Goal: Navigation & Orientation: Find specific page/section

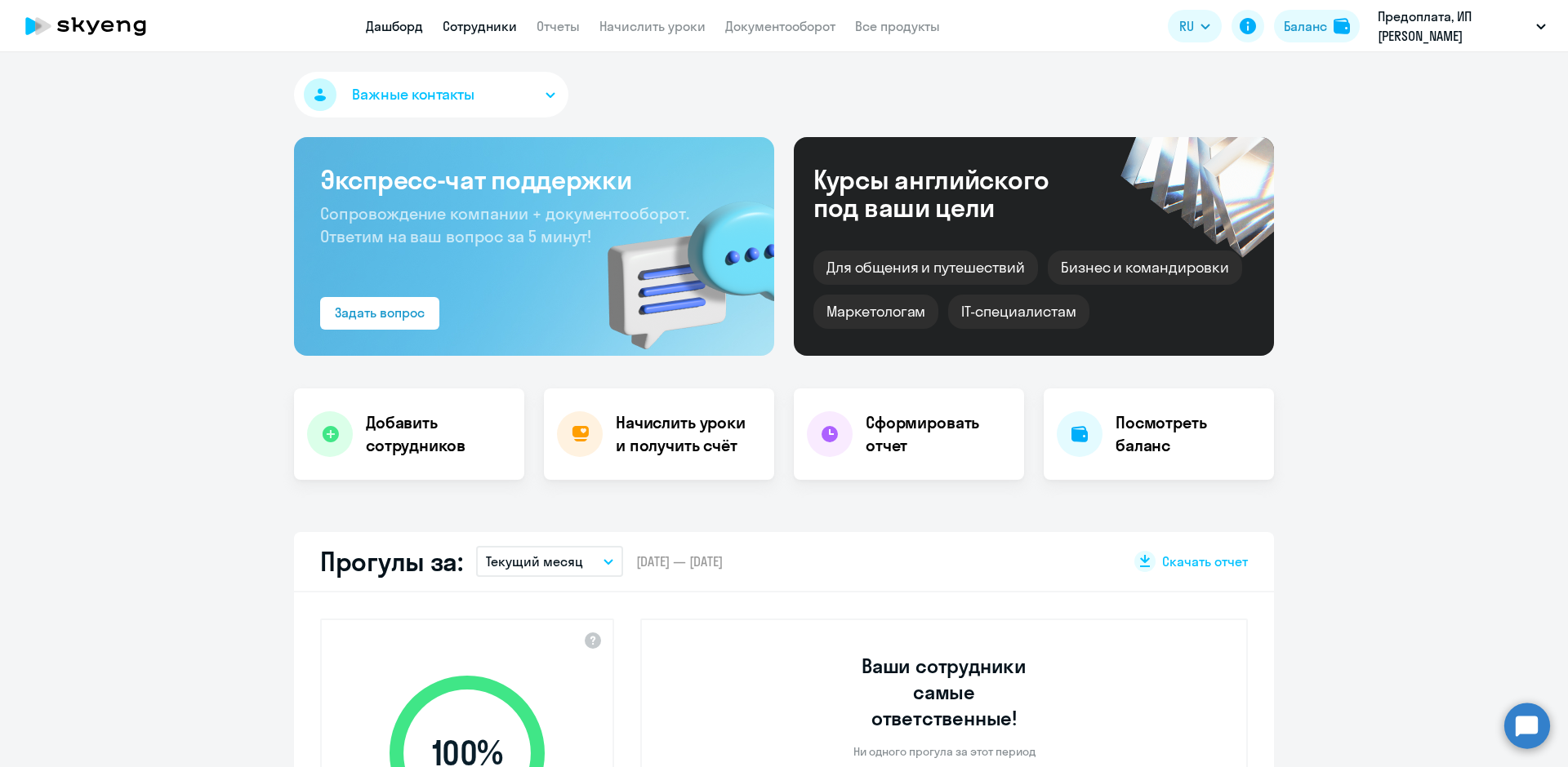
click at [483, 20] on link "Сотрудники" at bounding box center [479, 27] width 74 height 17
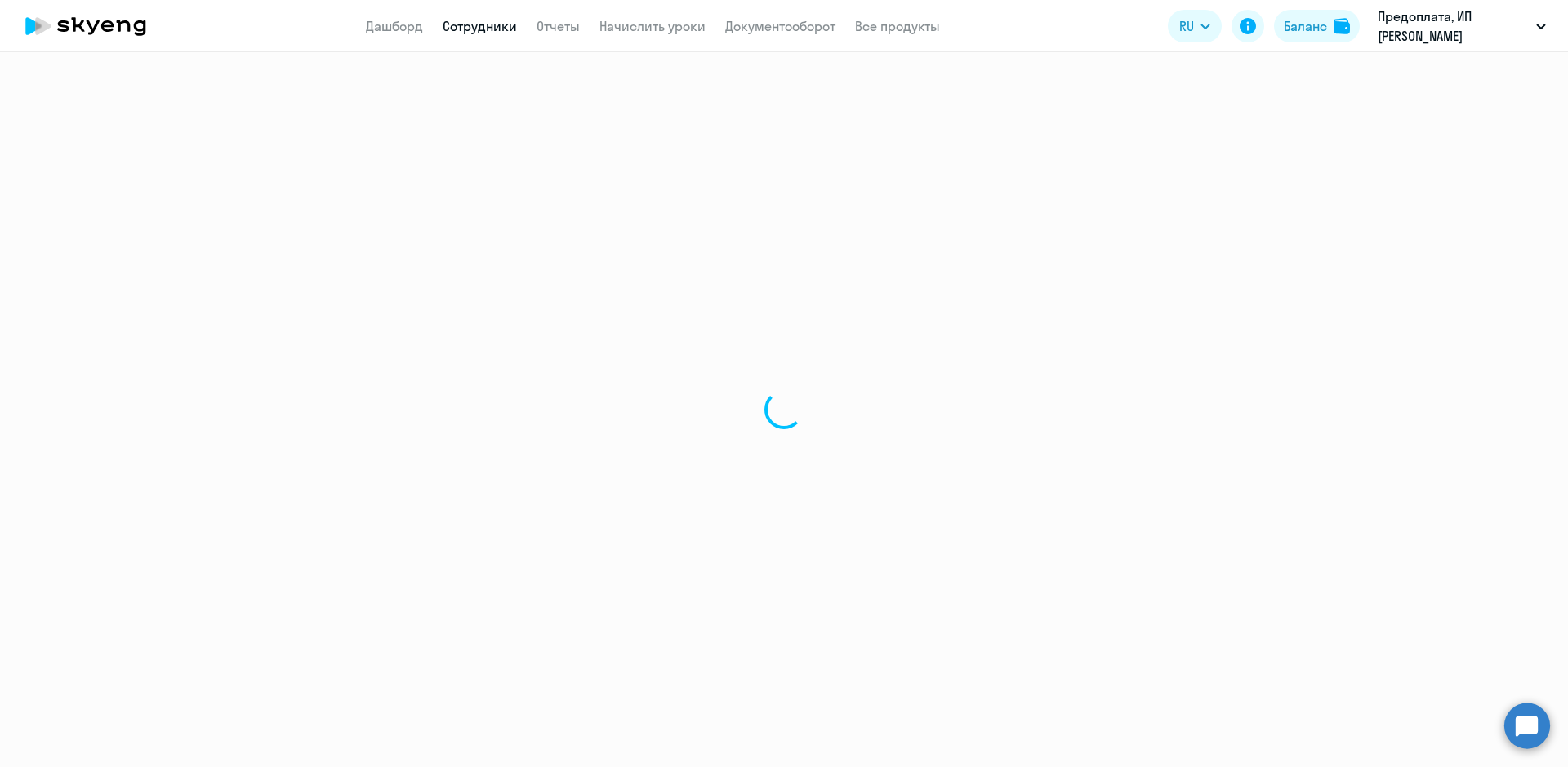
select select "30"
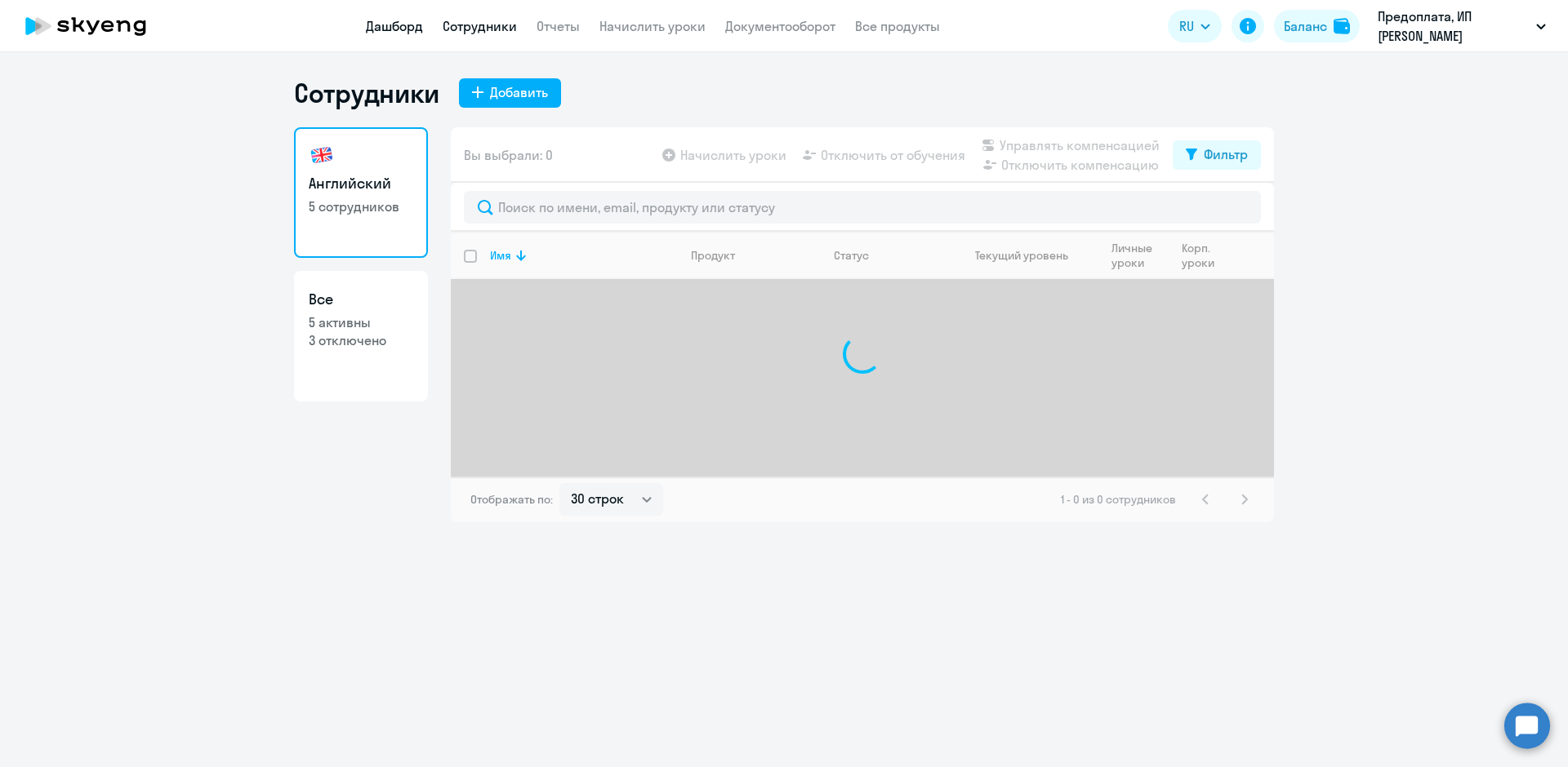
click at [416, 27] on link "Дашборд" at bounding box center [394, 27] width 57 height 17
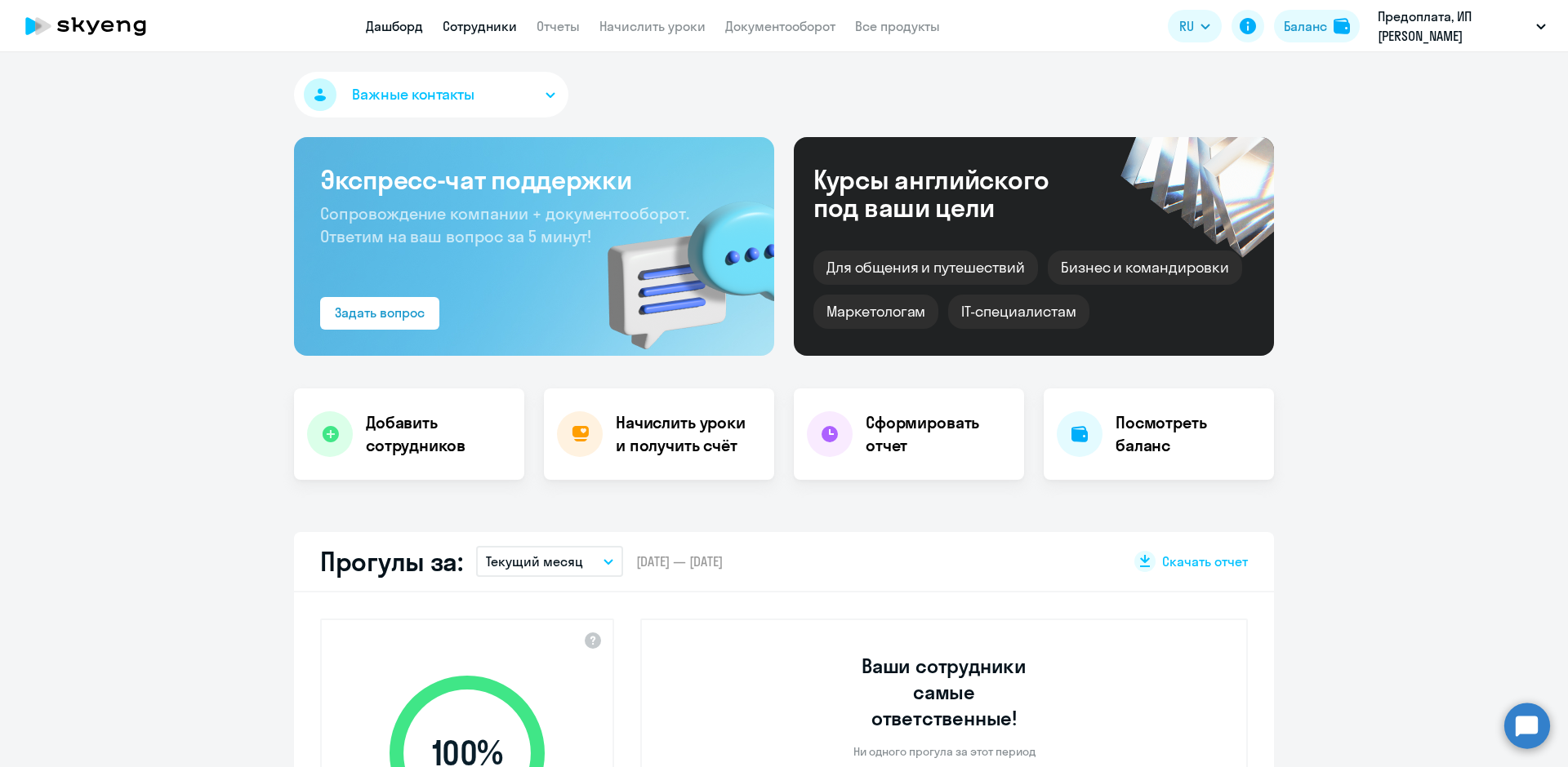
click at [477, 28] on link "Сотрудники" at bounding box center [479, 27] width 74 height 17
select select "30"
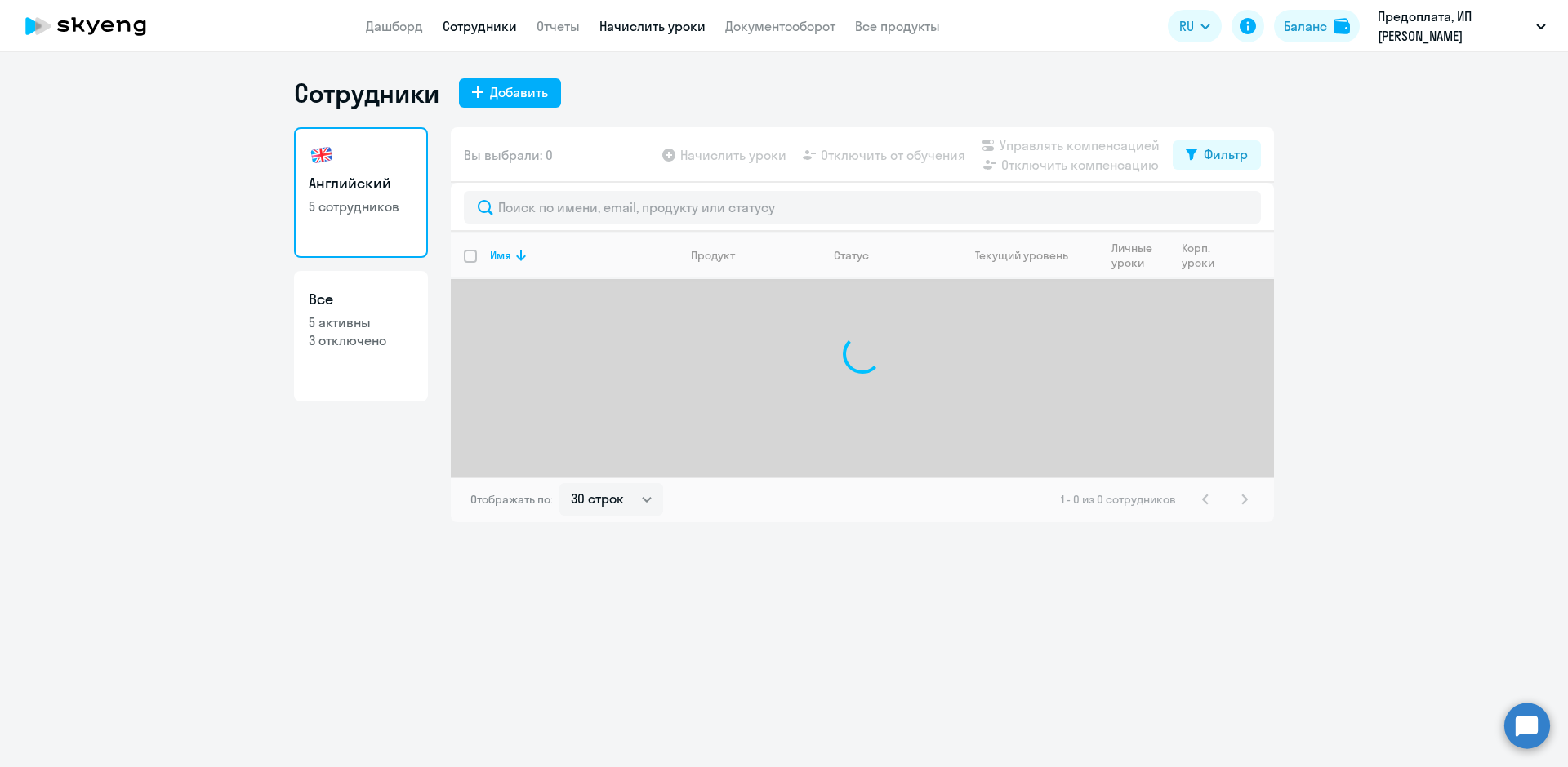
click at [637, 33] on link "Начислить уроки" at bounding box center [653, 27] width 107 height 17
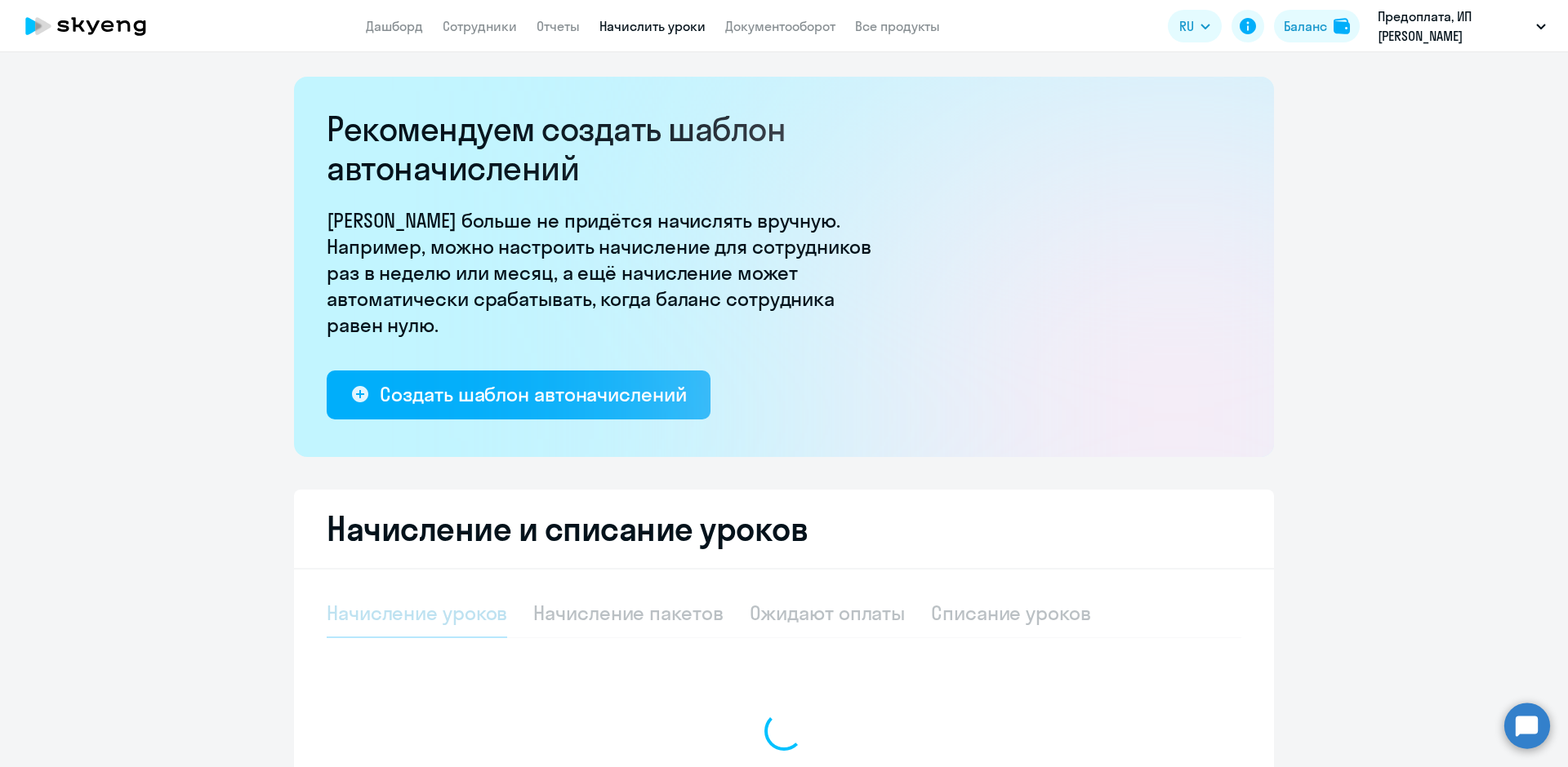
select select "10"
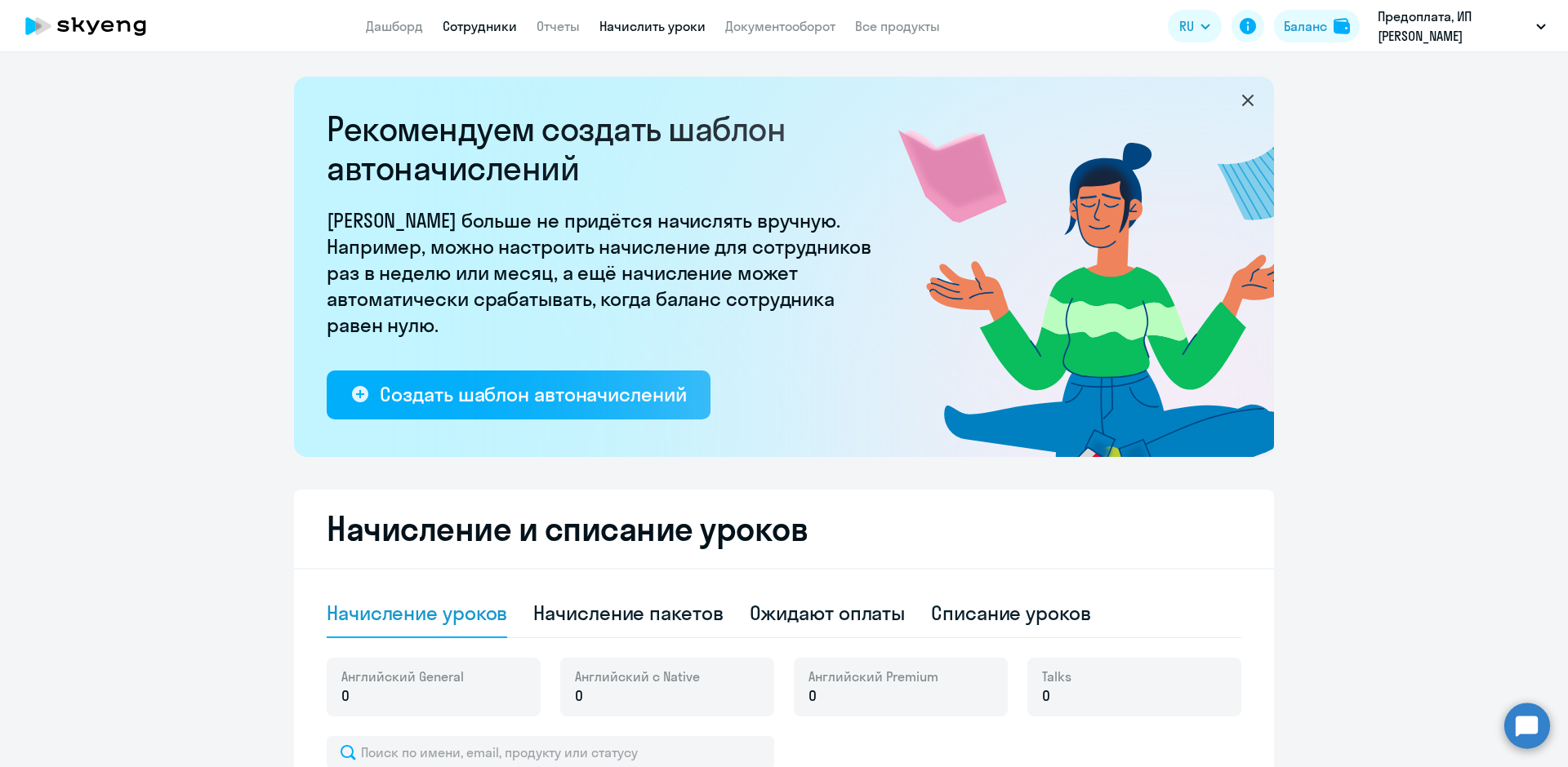
click at [505, 27] on link "Сотрудники" at bounding box center [479, 27] width 74 height 17
select select "30"
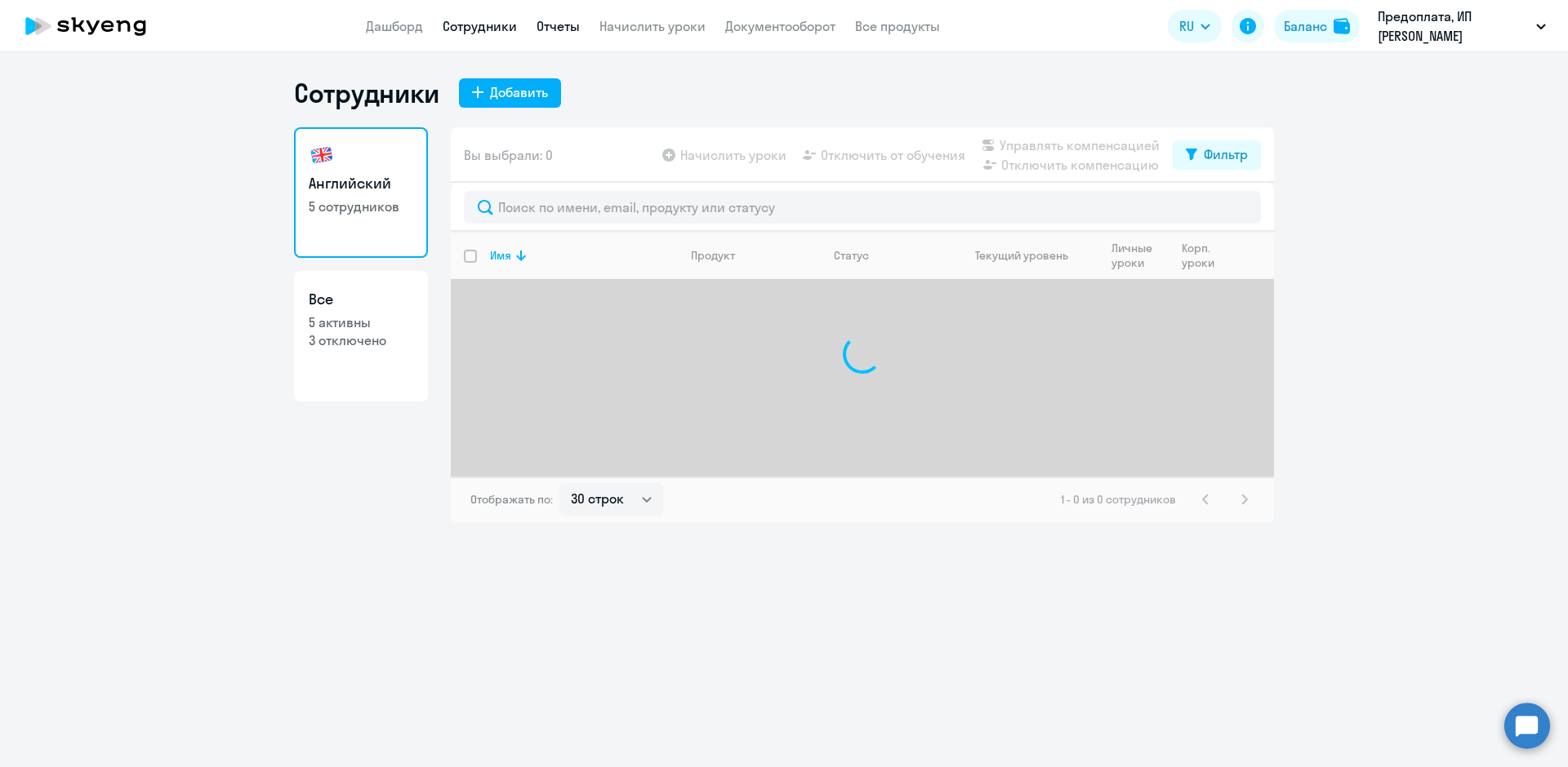
click at [543, 27] on link "Отчеты" at bounding box center [558, 27] width 43 height 17
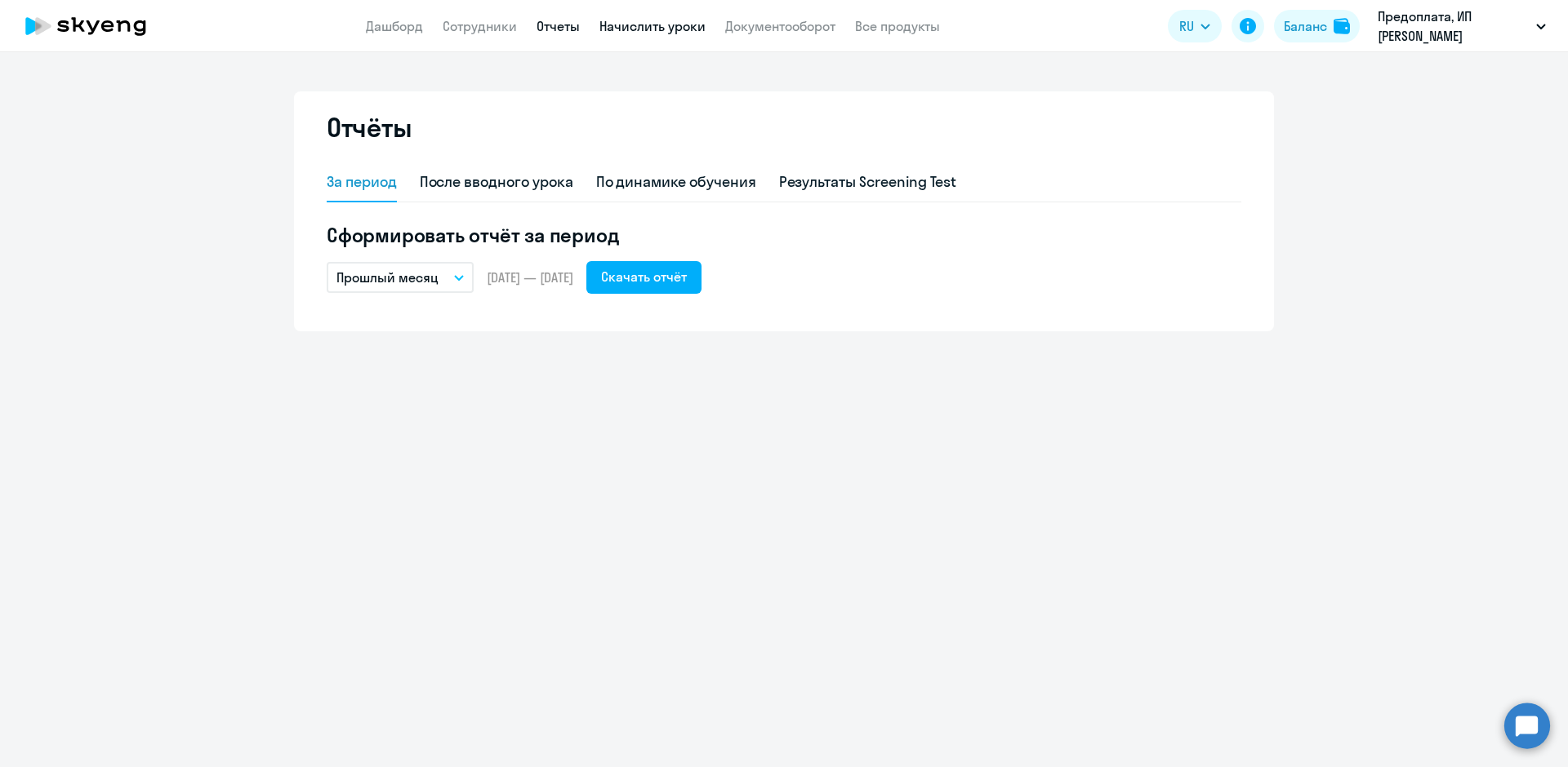
click at [611, 29] on link "Начислить уроки" at bounding box center [653, 27] width 107 height 17
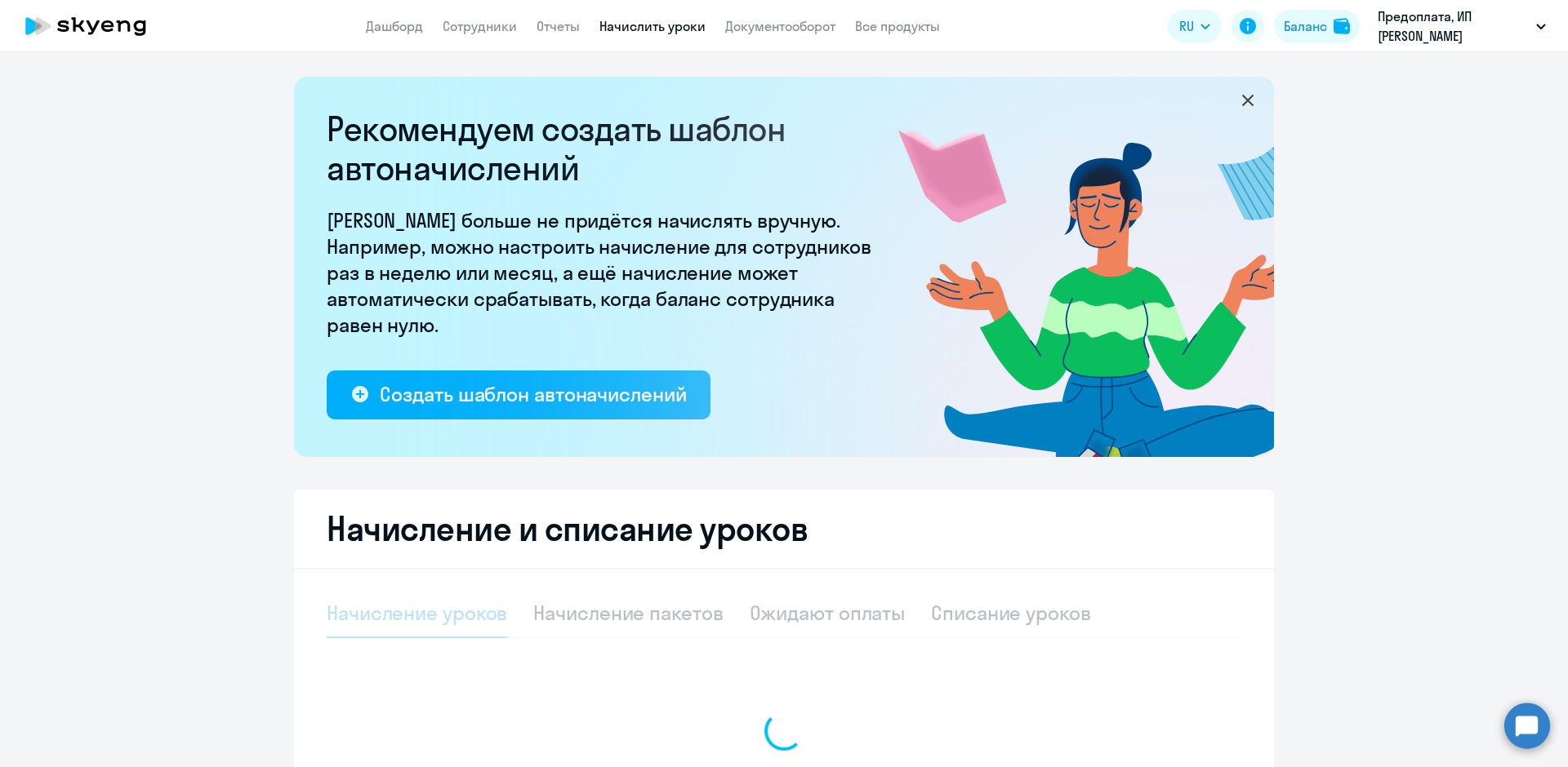
select select "10"
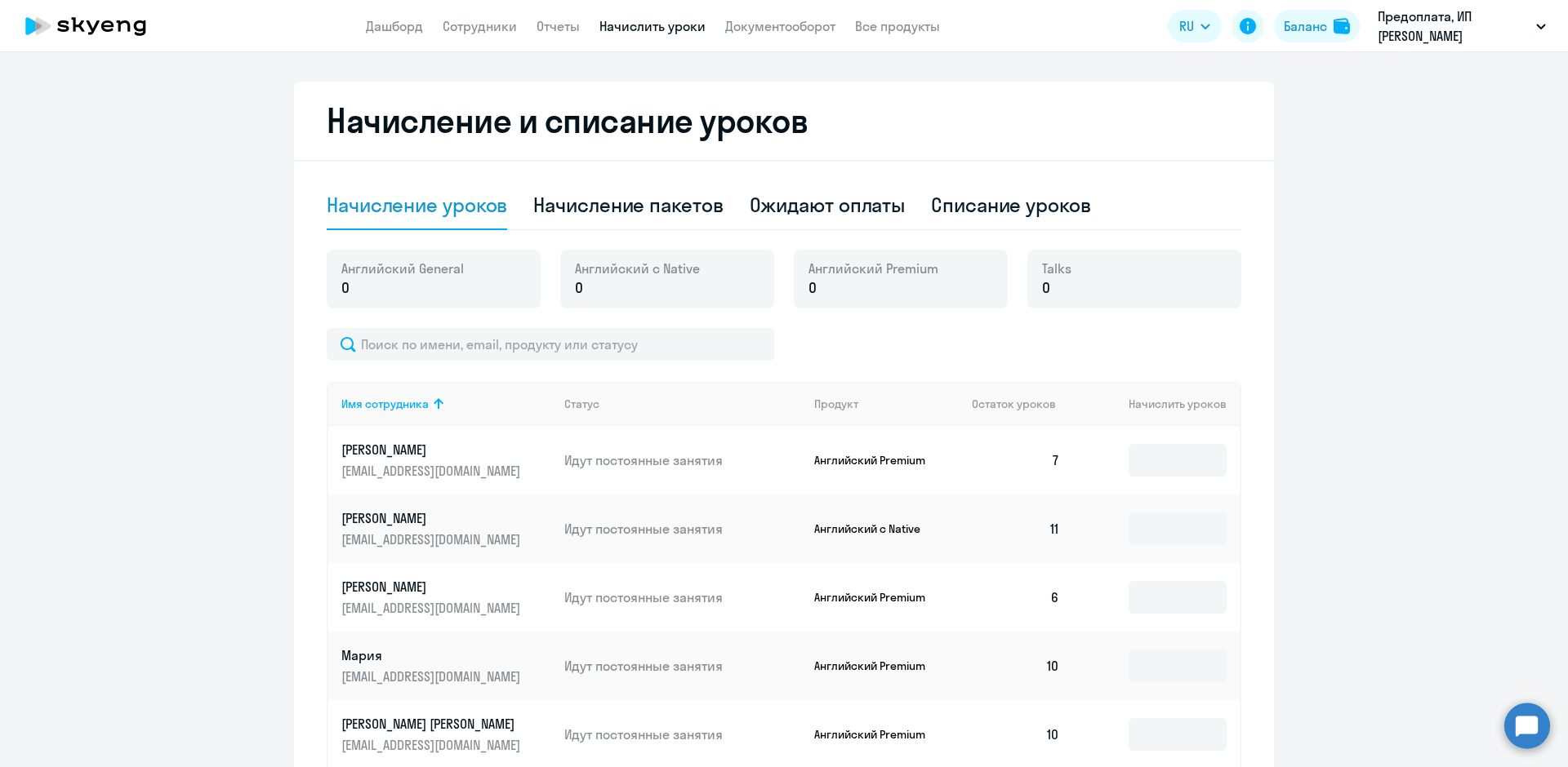
scroll to position [490, 0]
